Goal: Find specific page/section: Find specific page/section

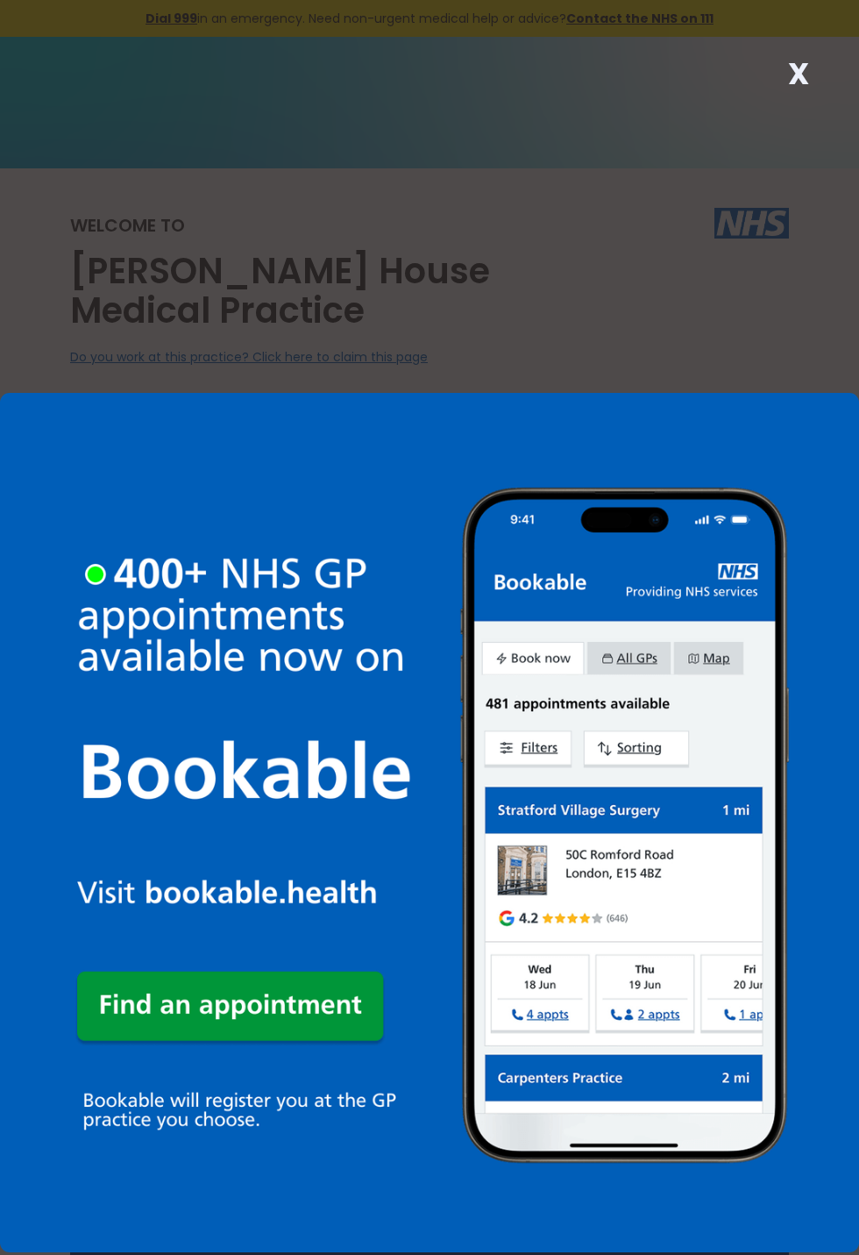
click at [606, 734] on img at bounding box center [429, 822] width 859 height 859
click at [641, 737] on img at bounding box center [429, 822] width 859 height 859
click at [644, 749] on img at bounding box center [429, 822] width 859 height 859
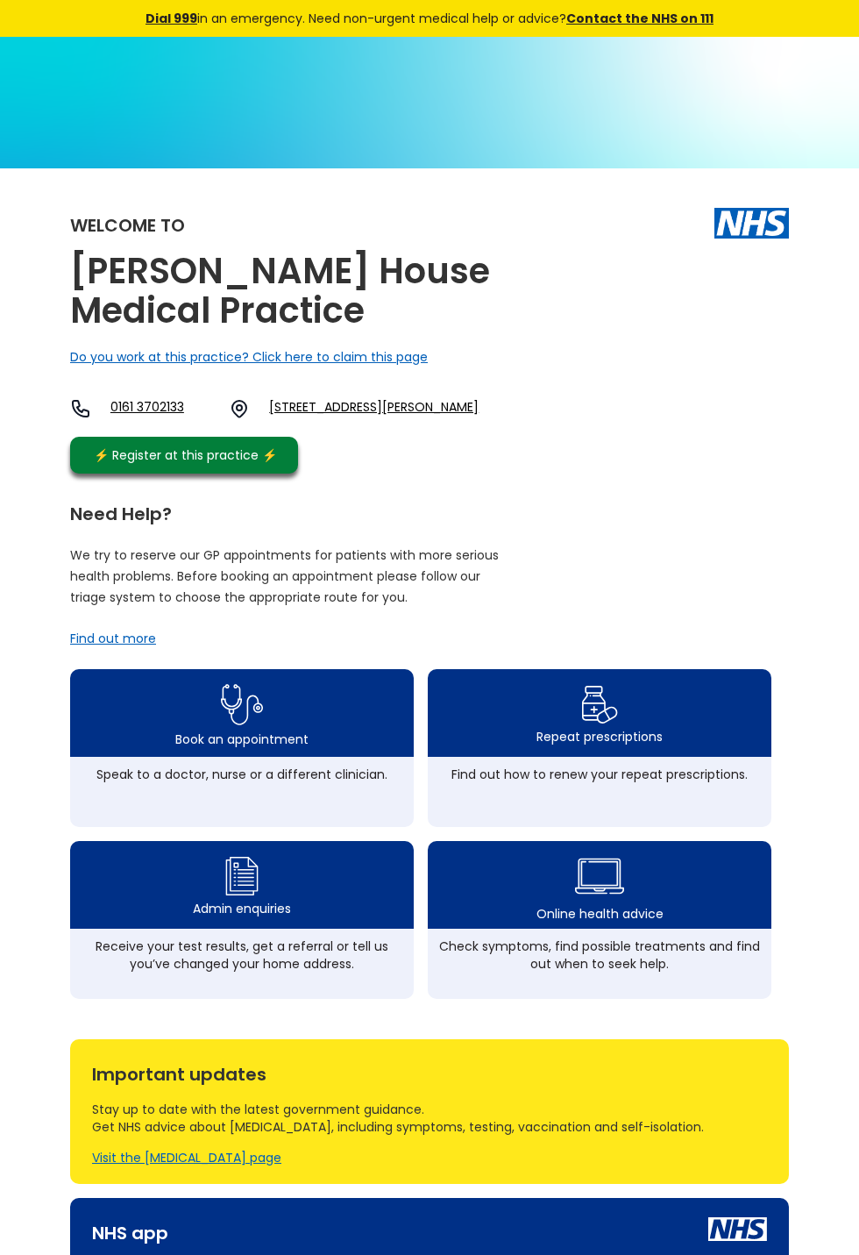
click at [651, 745] on div "Repeat prescriptions" at bounding box center [600, 737] width 126 height 18
